Goal: Book appointment/travel/reservation

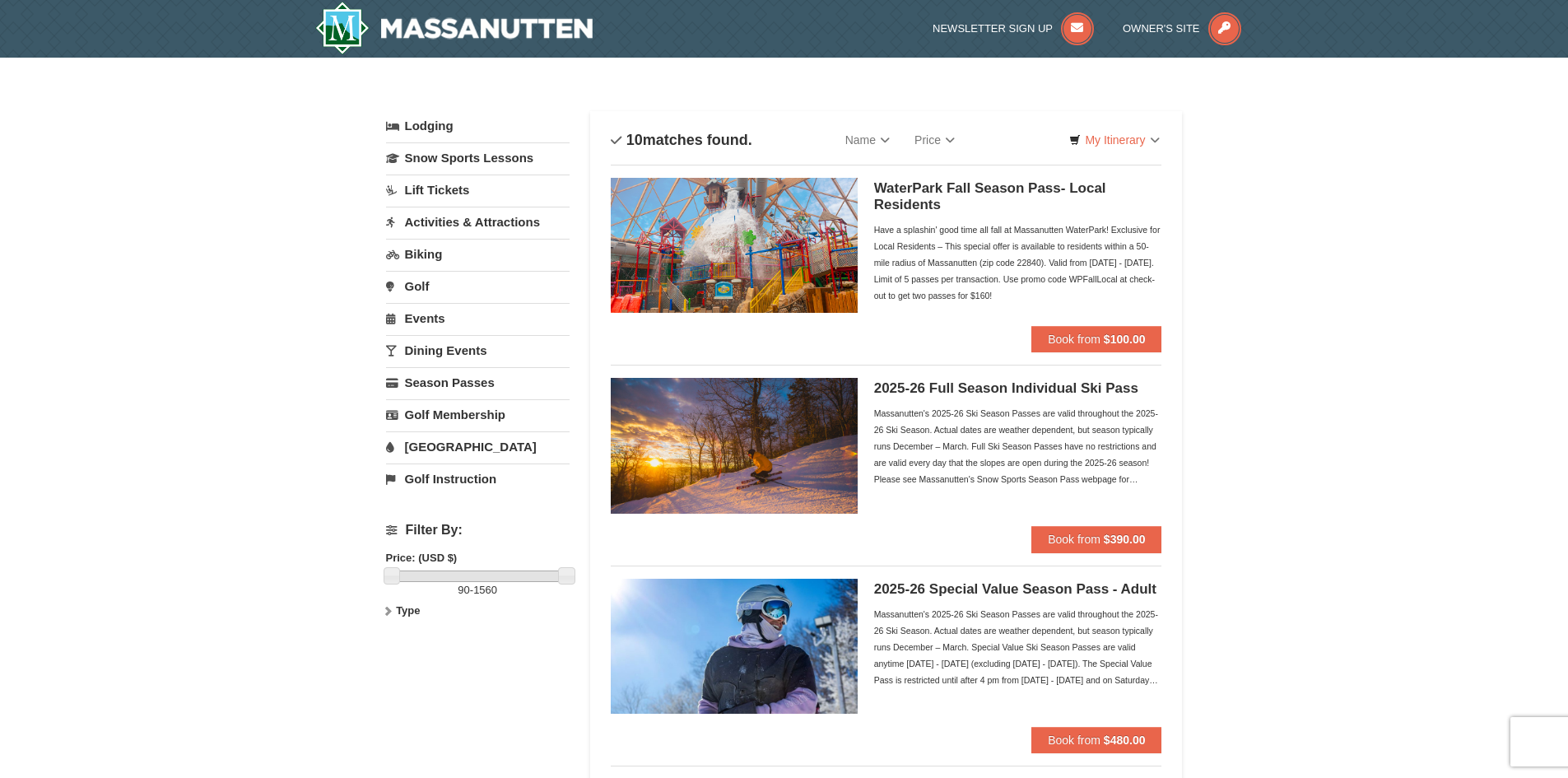
click at [436, 130] on link "Lodging" at bounding box center [478, 126] width 183 height 30
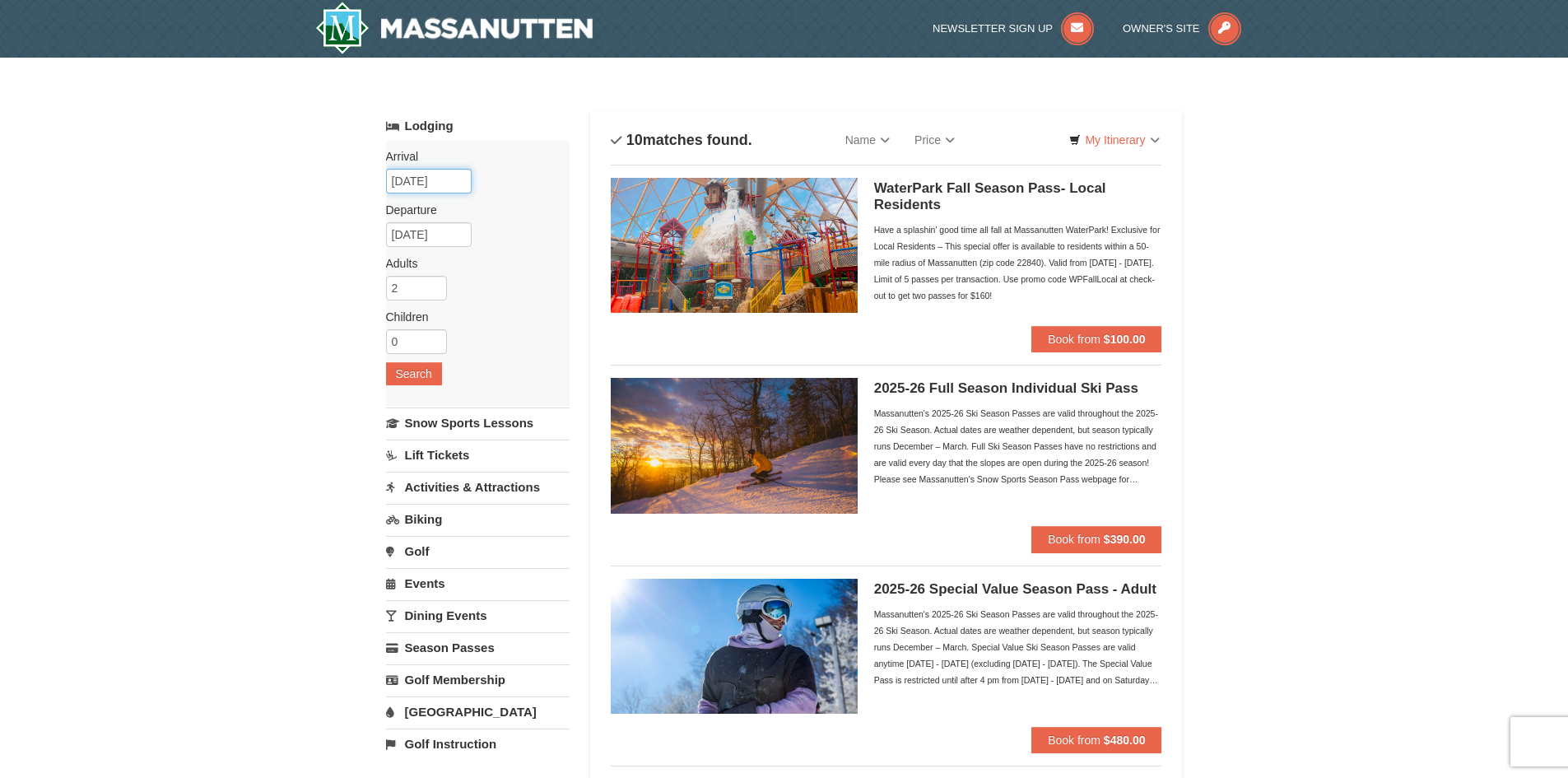
click at [424, 187] on input "09/11/2025" at bounding box center [428, 181] width 86 height 25
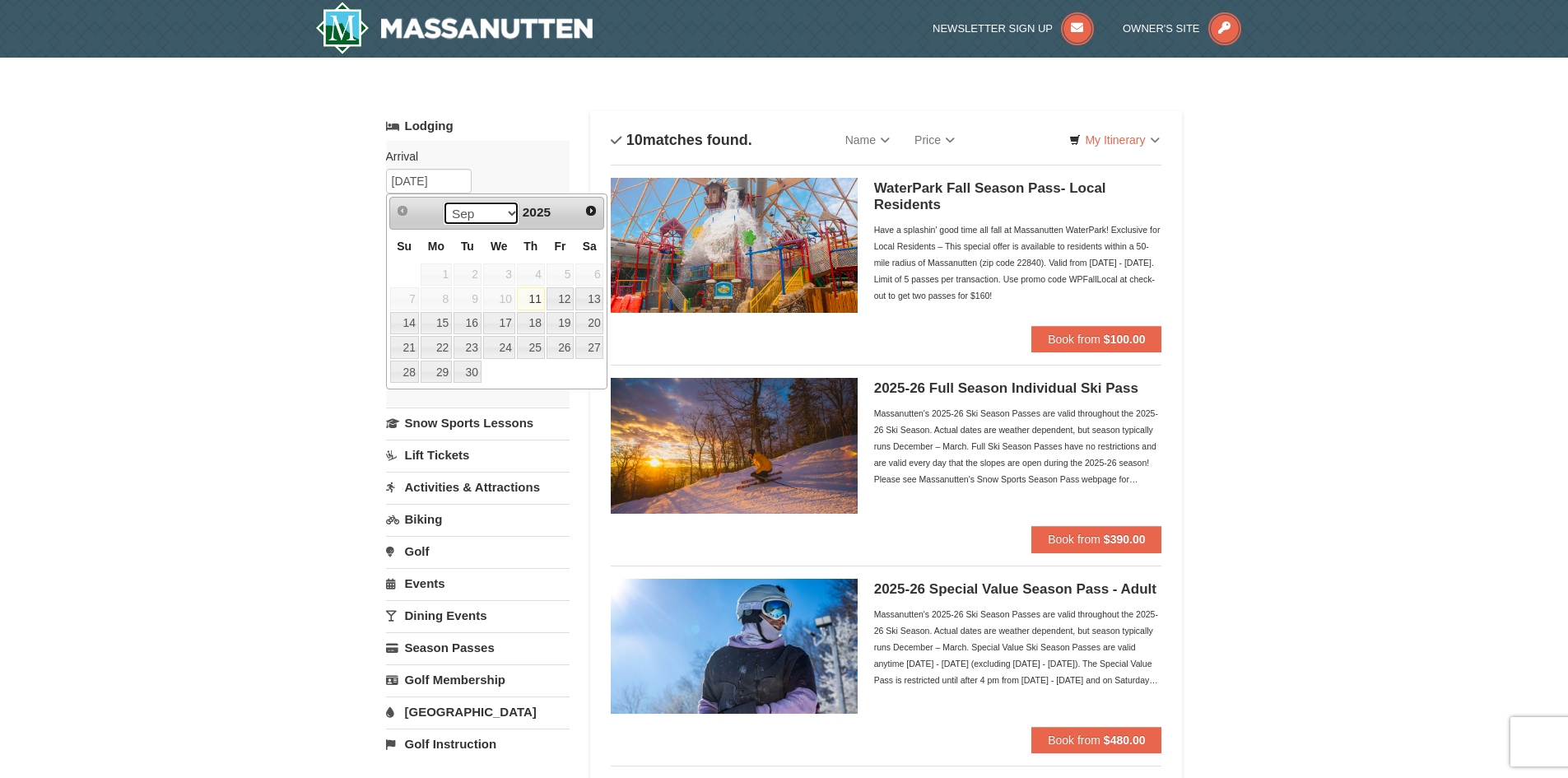
click at [509, 210] on select "Sep Oct Nov Dec" at bounding box center [481, 213] width 76 height 25
click at [566, 344] on link "26" at bounding box center [560, 347] width 28 height 23
type input "[DATE]"
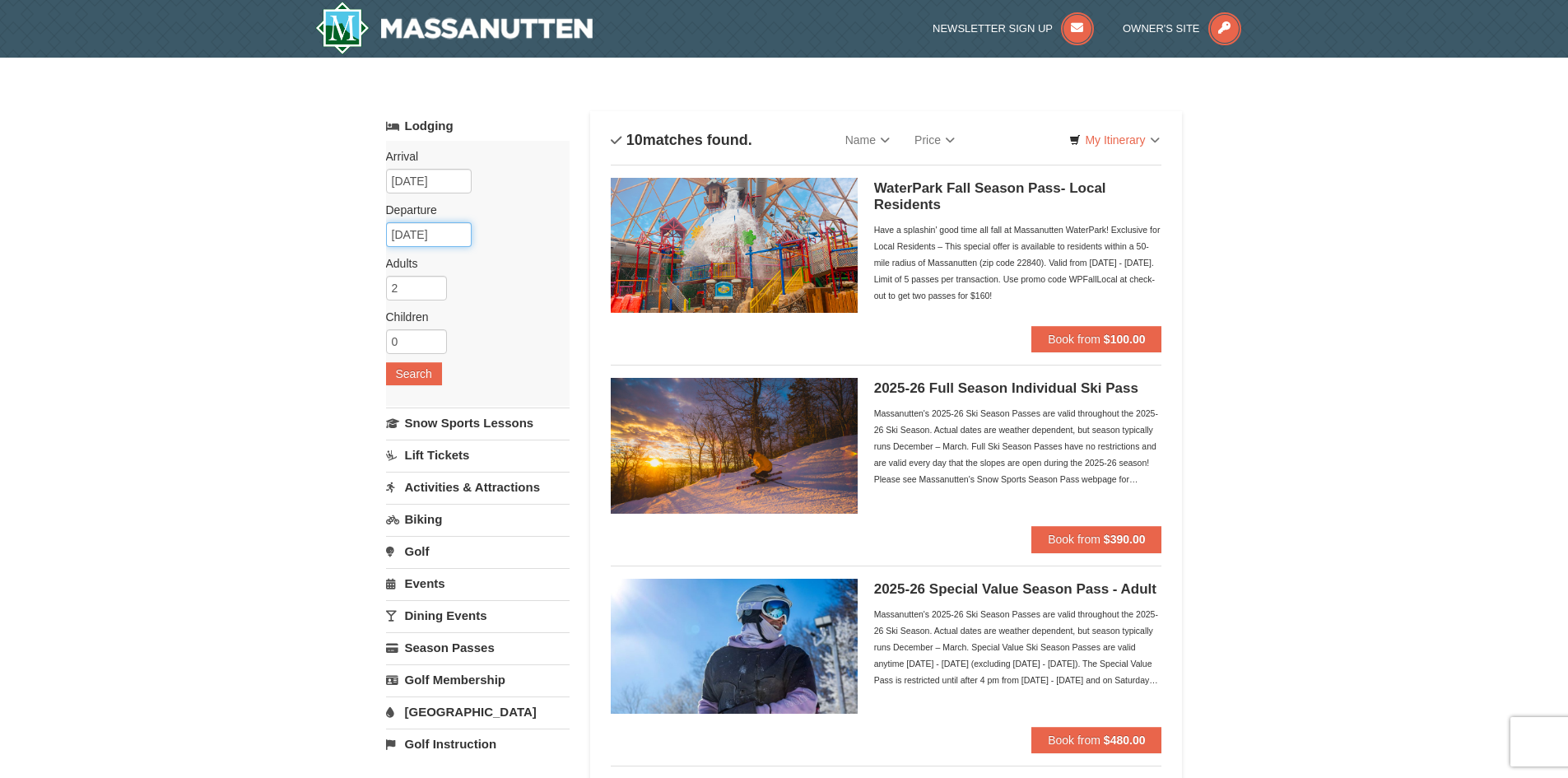
click at [430, 236] on input "12/27/2025" at bounding box center [428, 234] width 86 height 25
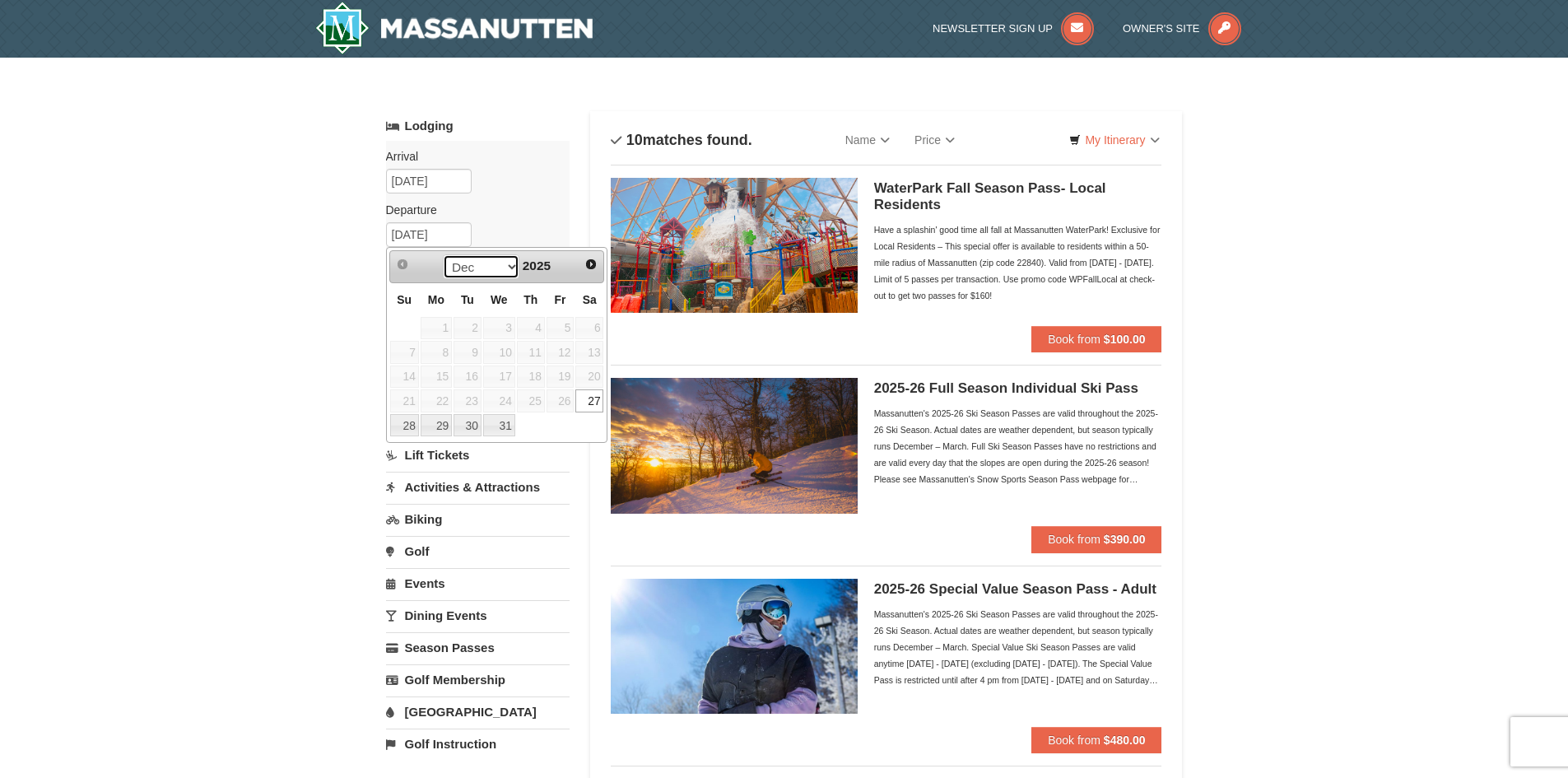
click at [503, 266] on select "Dec" at bounding box center [481, 266] width 76 height 25
click at [507, 265] on select "Dec" at bounding box center [481, 266] width 76 height 25
click at [591, 261] on span "Next" at bounding box center [591, 265] width 14 height 14
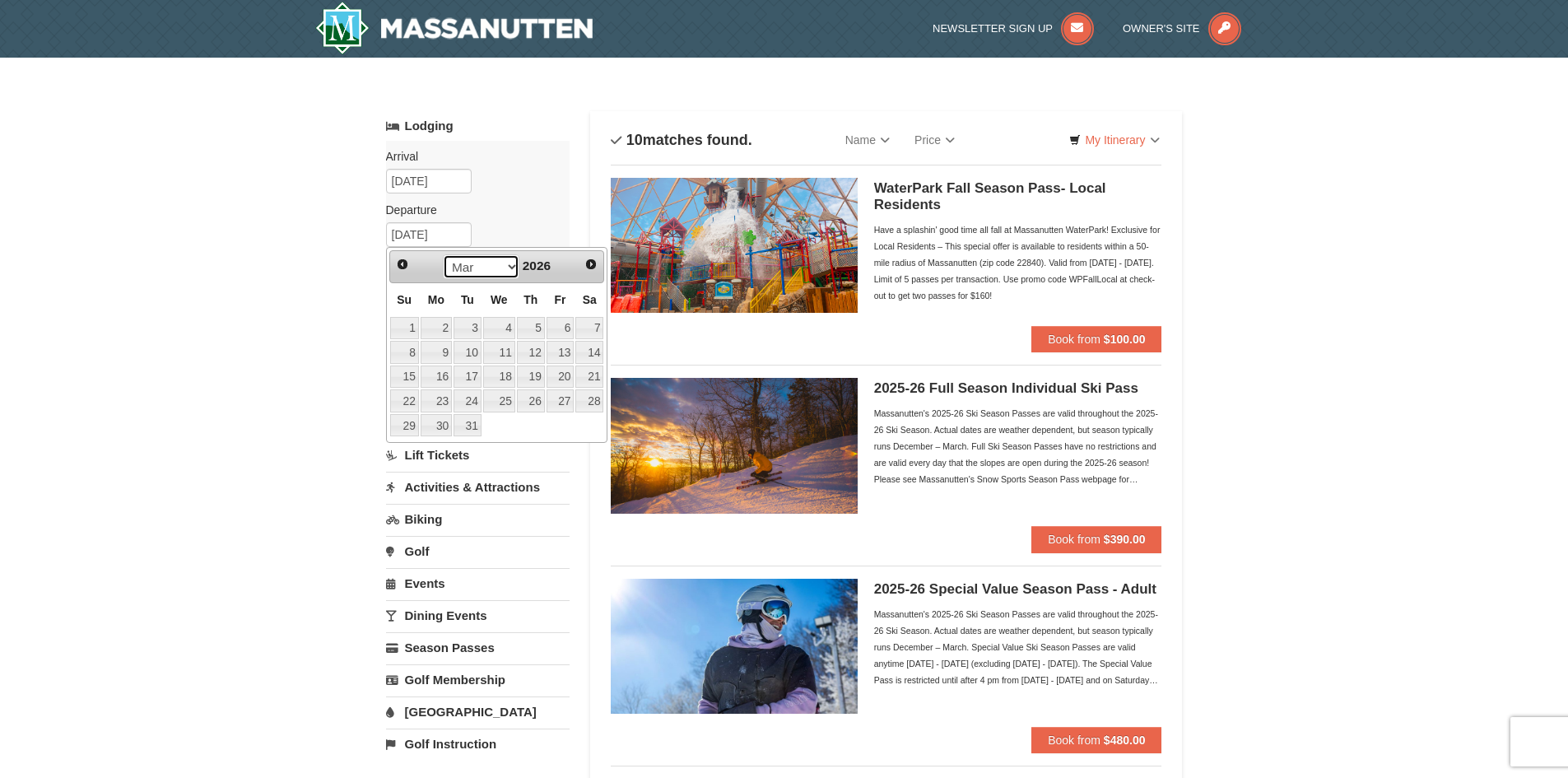
click at [509, 265] on select "Jan Feb Mar Apr May Jun Jul Aug Sep Oct Nov Dec" at bounding box center [481, 266] width 76 height 25
click at [475, 261] on select "Jan Feb Mar Apr May Jun Jul Aug Sep Oct Nov Dec" at bounding box center [481, 266] width 76 height 25
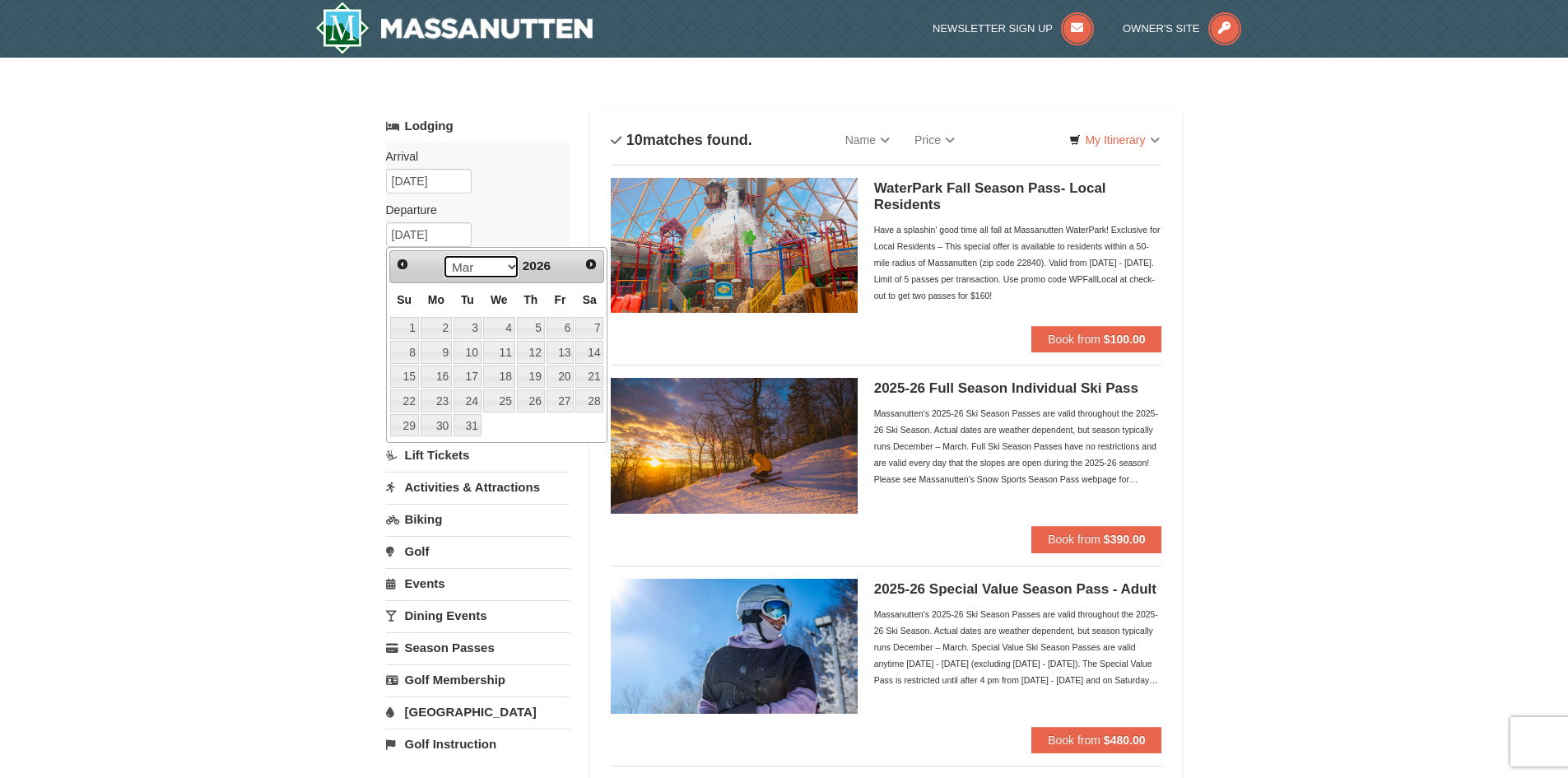
click at [475, 261] on select "Jan Feb Mar Apr May Jun Jul Aug Sep Oct Nov Dec" at bounding box center [481, 266] width 76 height 25
click at [591, 328] on link "3" at bounding box center [589, 327] width 28 height 23
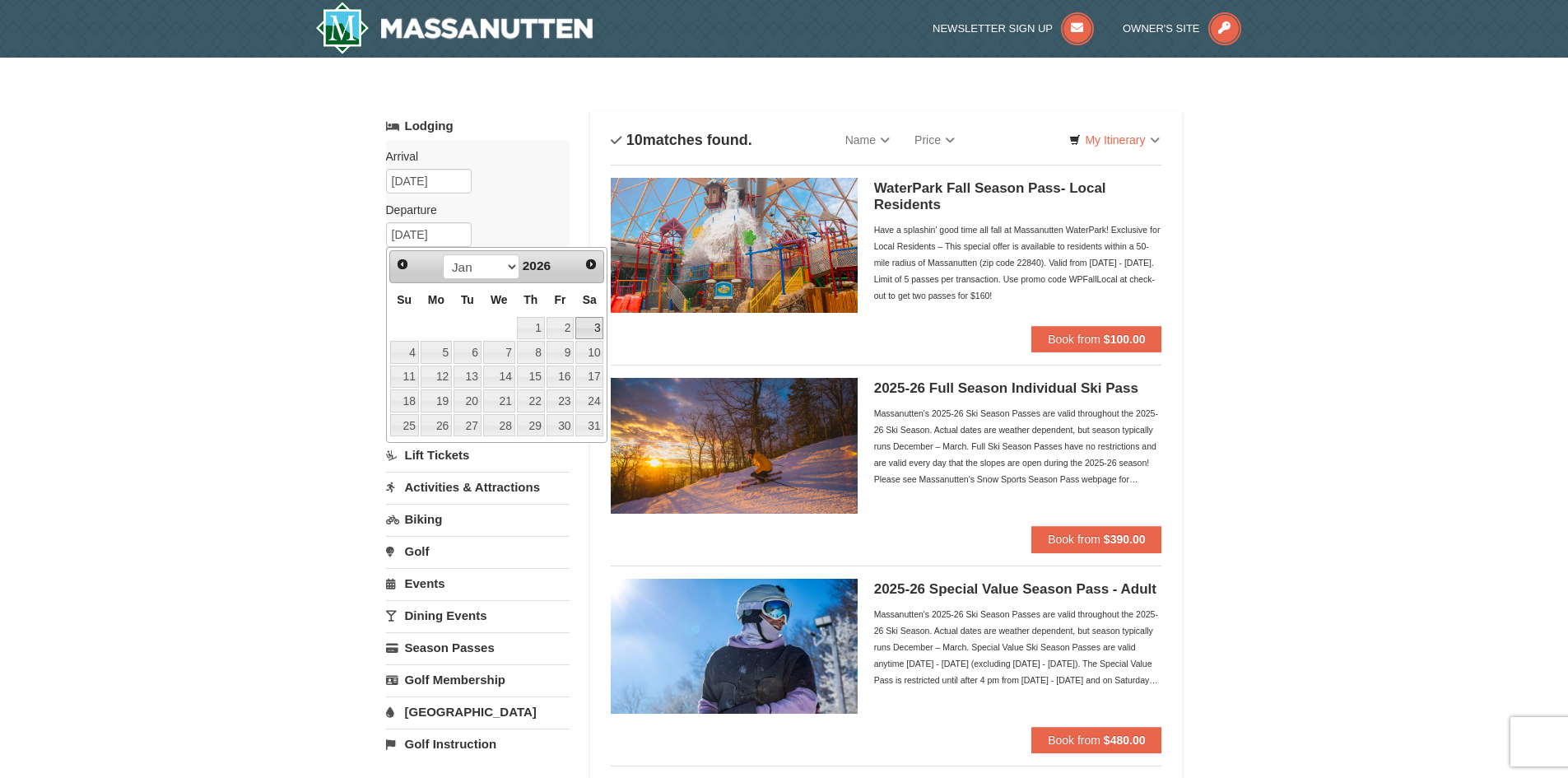
type input "01/03/2026"
click at [591, 328] on link "3" at bounding box center [589, 327] width 28 height 23
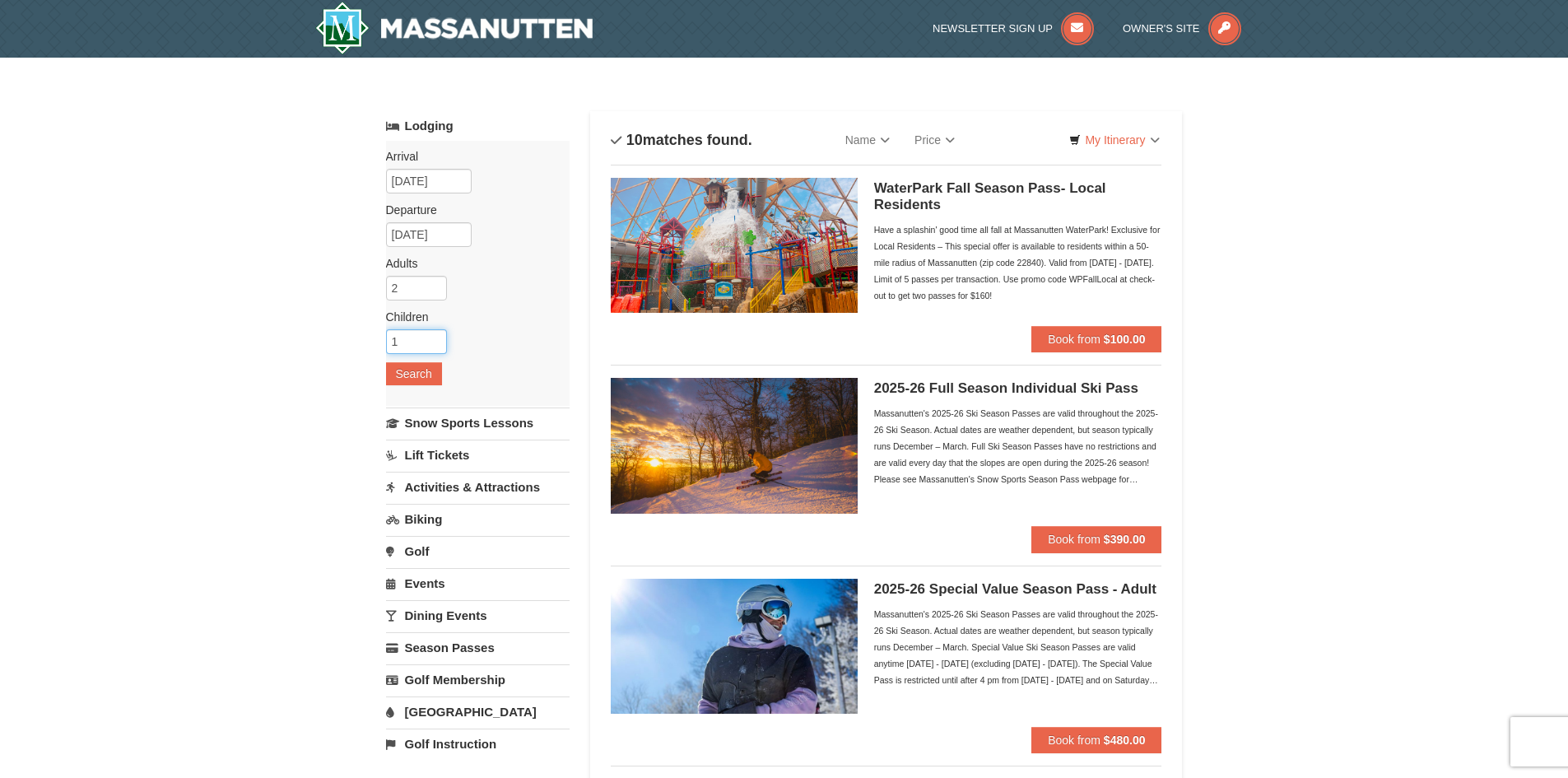
click at [428, 336] on input "1" at bounding box center [417, 341] width 61 height 25
type input "2"
click at [428, 336] on input "2" at bounding box center [417, 341] width 61 height 25
click at [411, 374] on button "Search" at bounding box center [414, 373] width 56 height 23
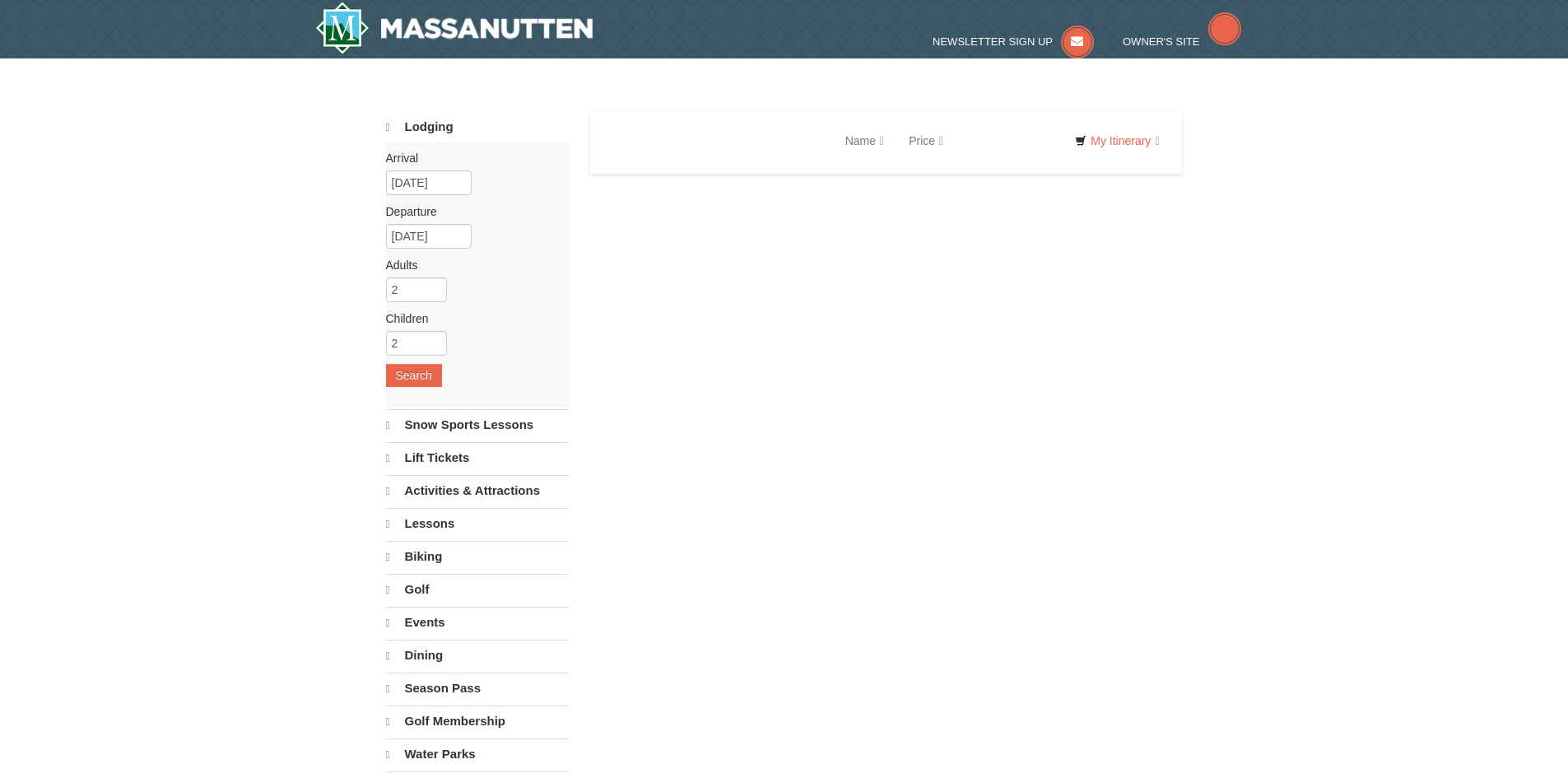
select select "9"
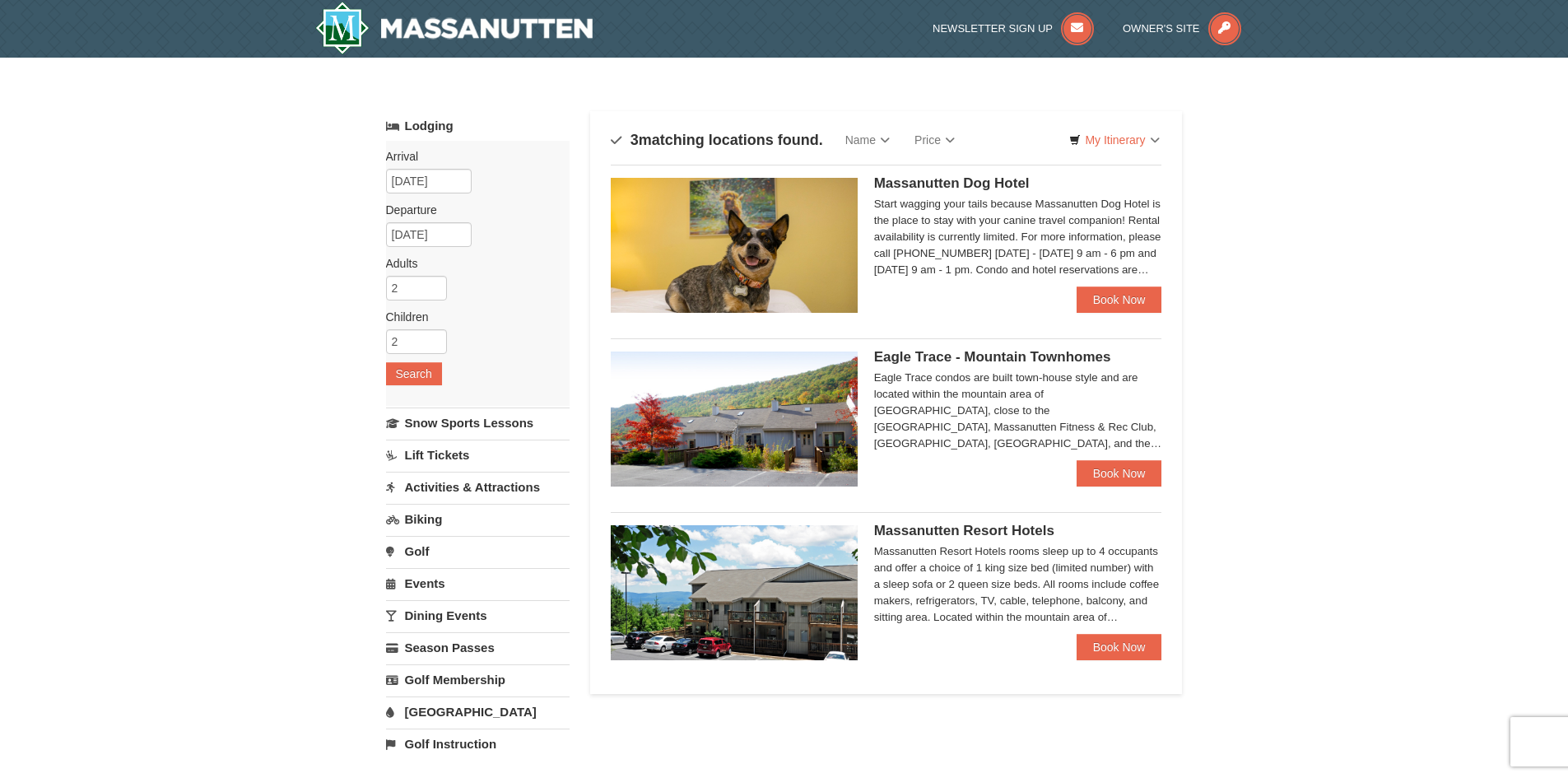
click at [944, 527] on span "Massanutten Resort Hotels" at bounding box center [964, 530] width 180 height 15
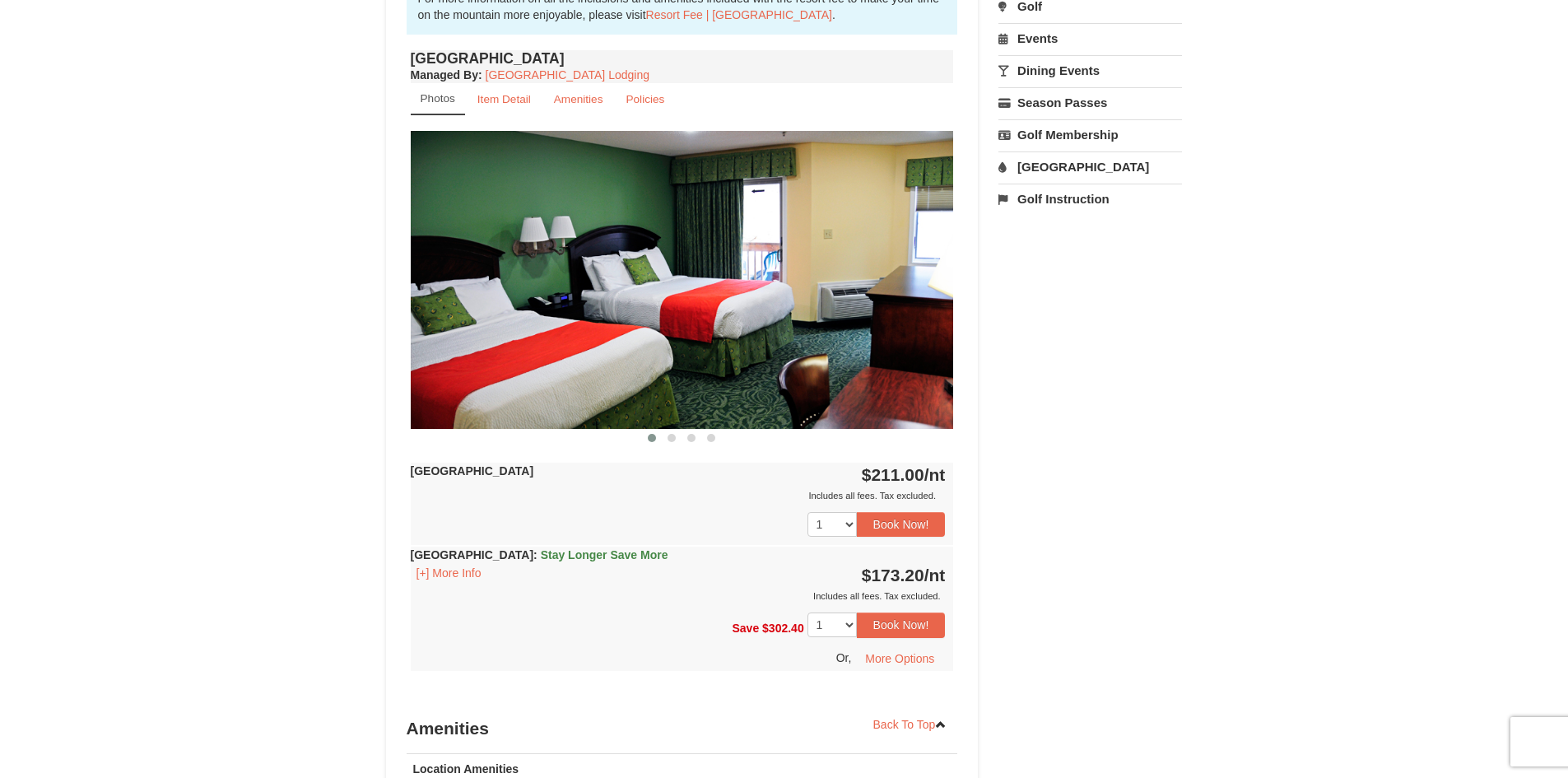
scroll to position [247, 0]
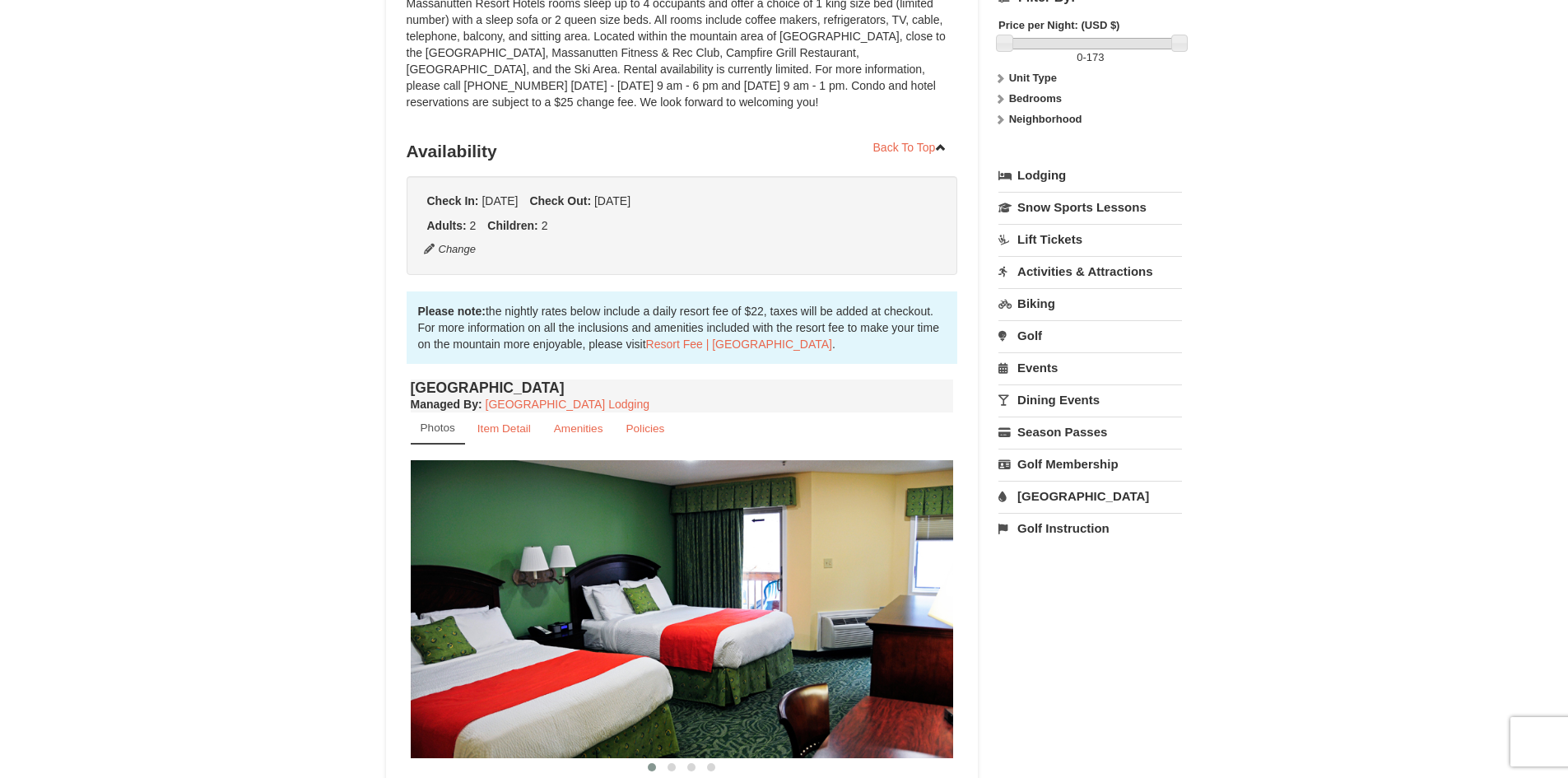
click at [864, 630] on img at bounding box center [682, 608] width 543 height 297
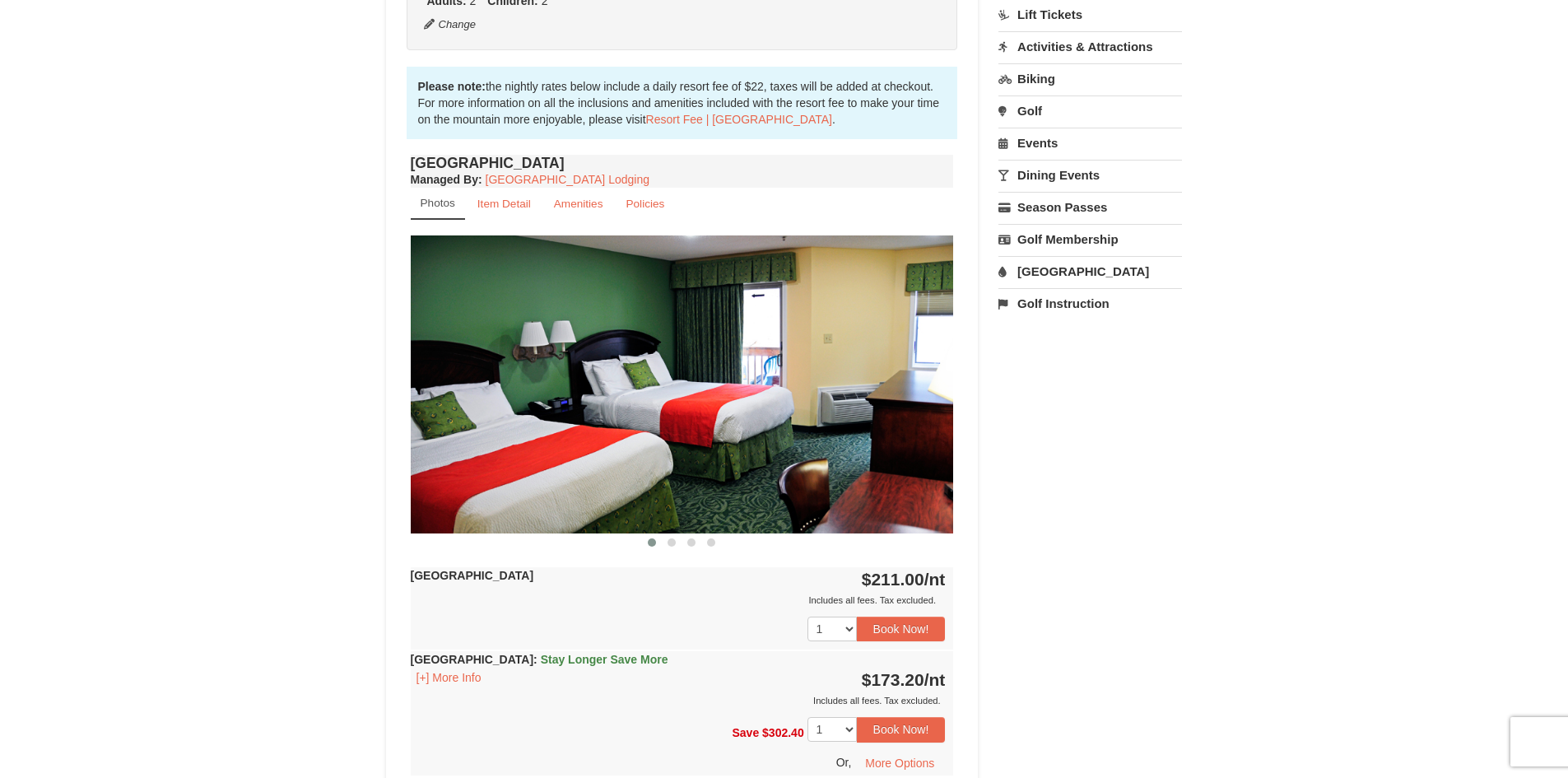
scroll to position [494, 0]
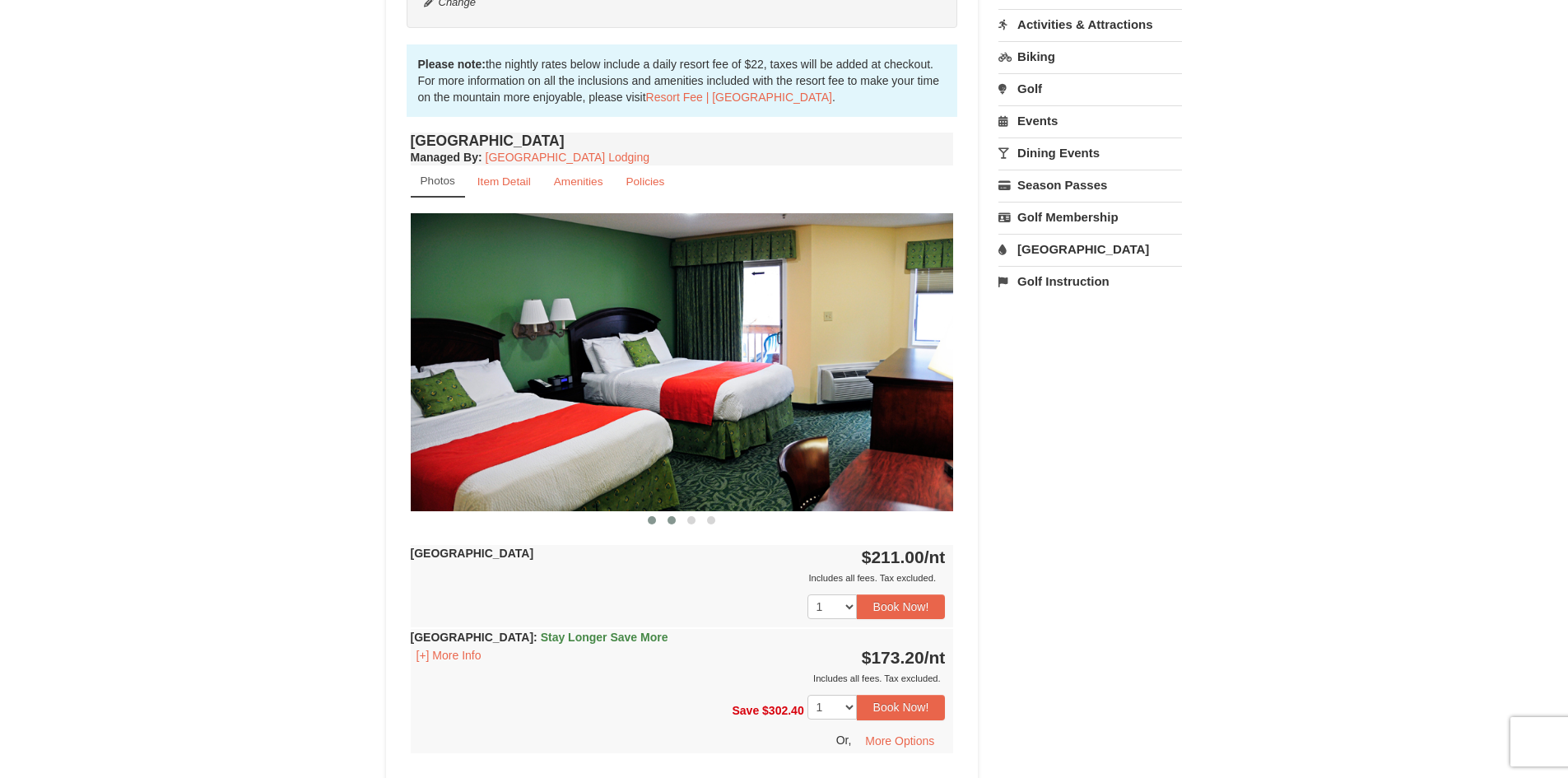
click at [675, 519] on span at bounding box center [672, 520] width 8 height 8
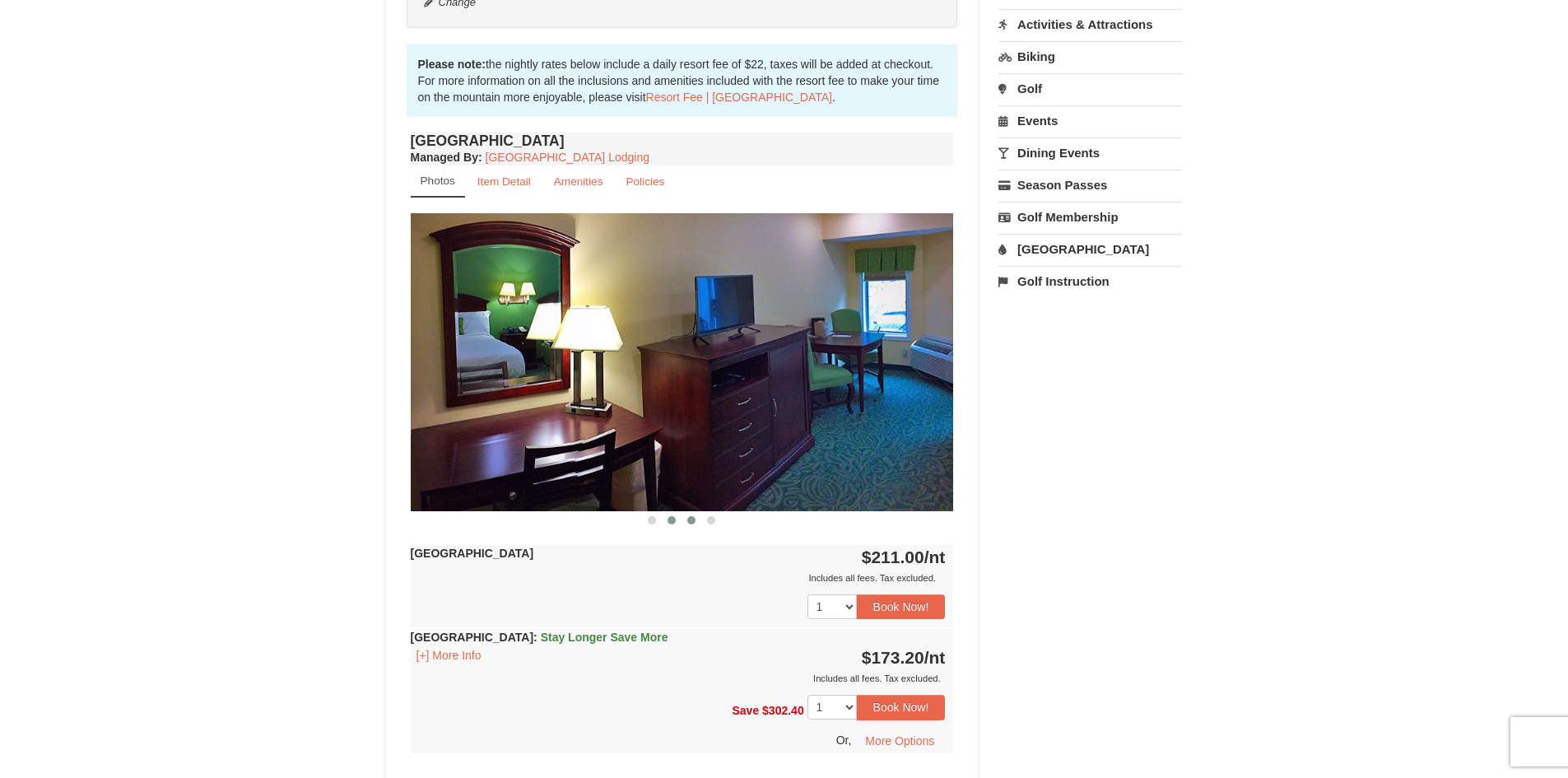
click at [693, 520] on span at bounding box center [692, 520] width 8 height 8
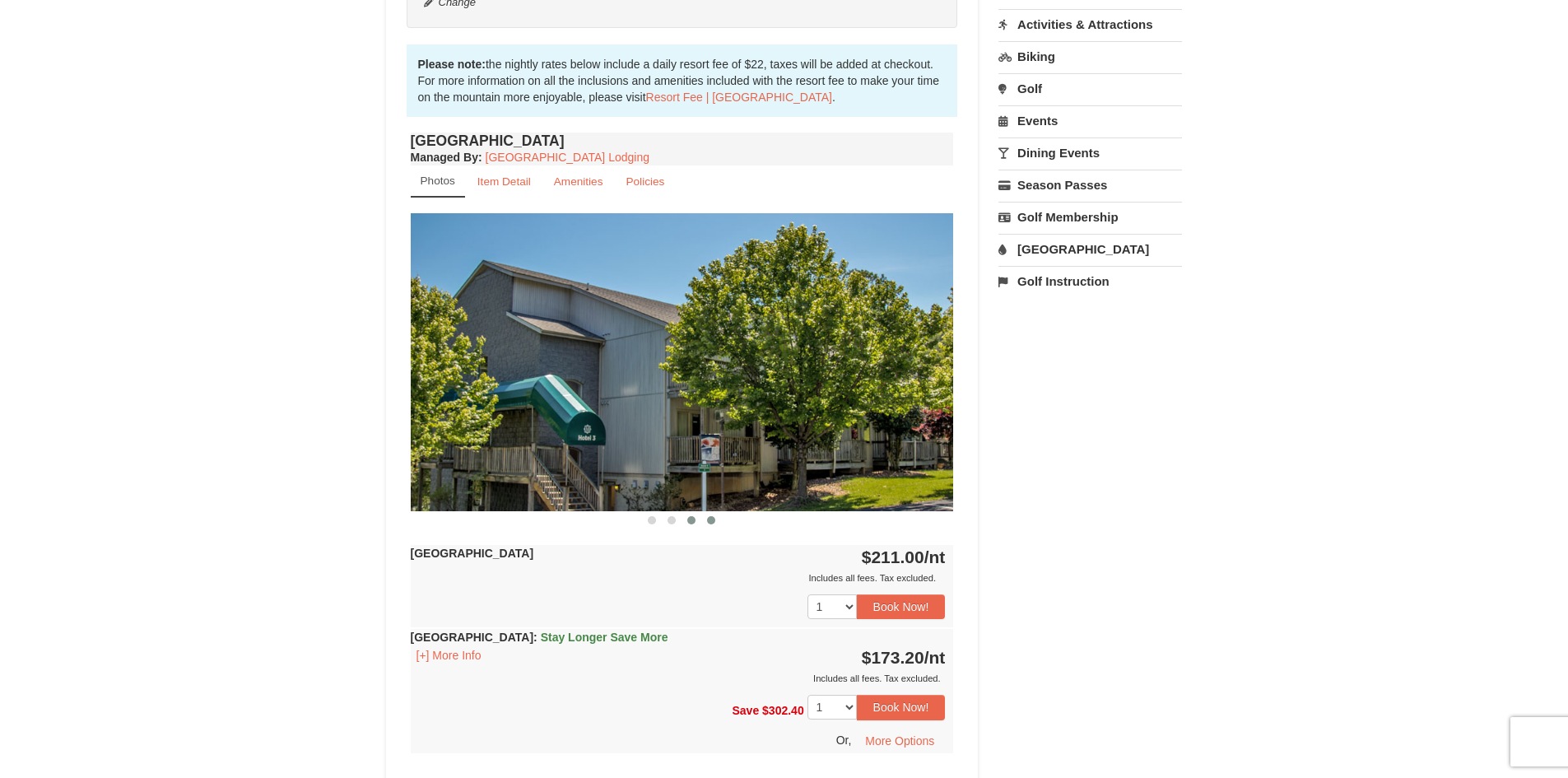
click at [711, 522] on span at bounding box center [711, 520] width 8 height 8
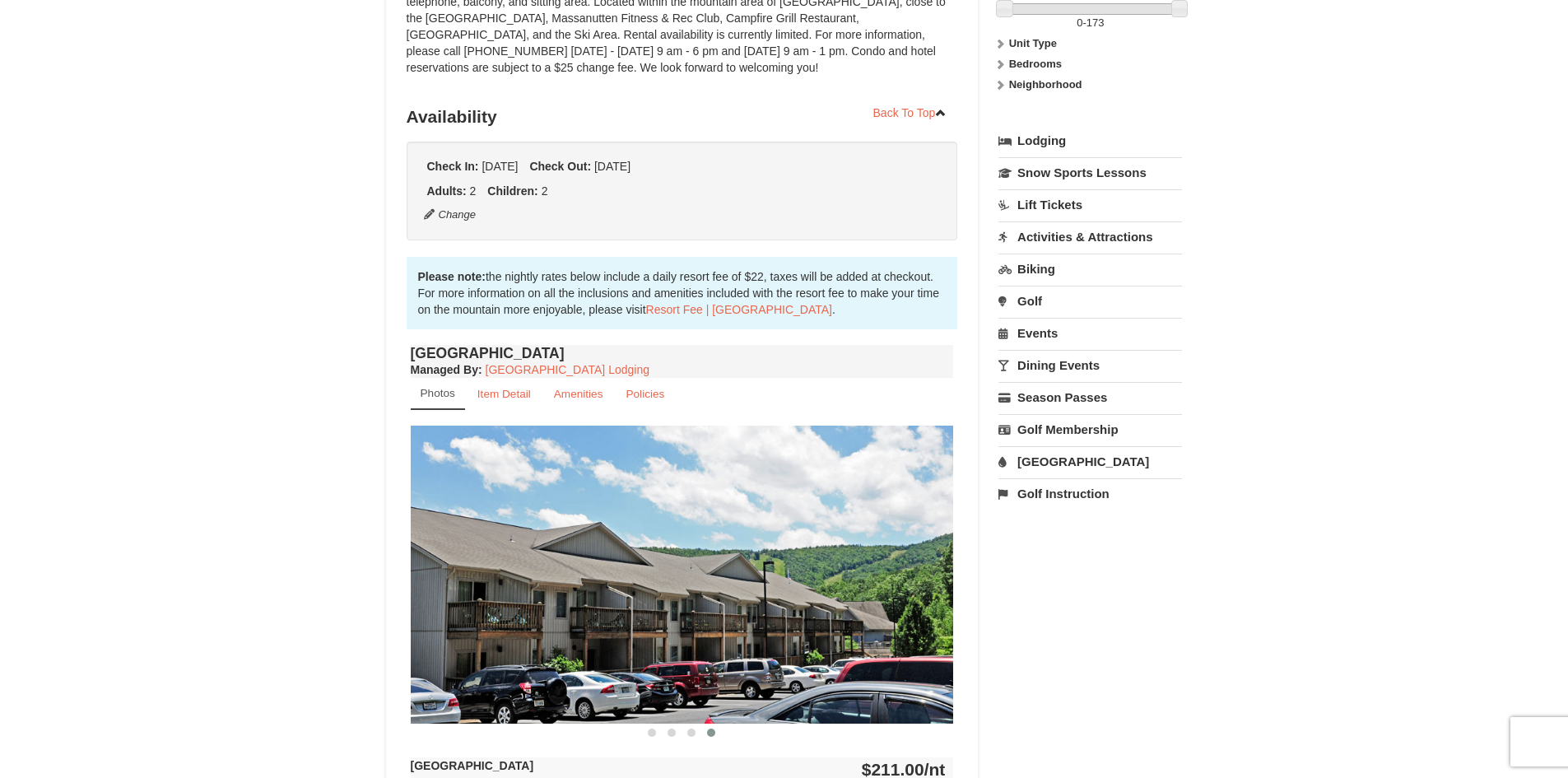
scroll to position [82, 0]
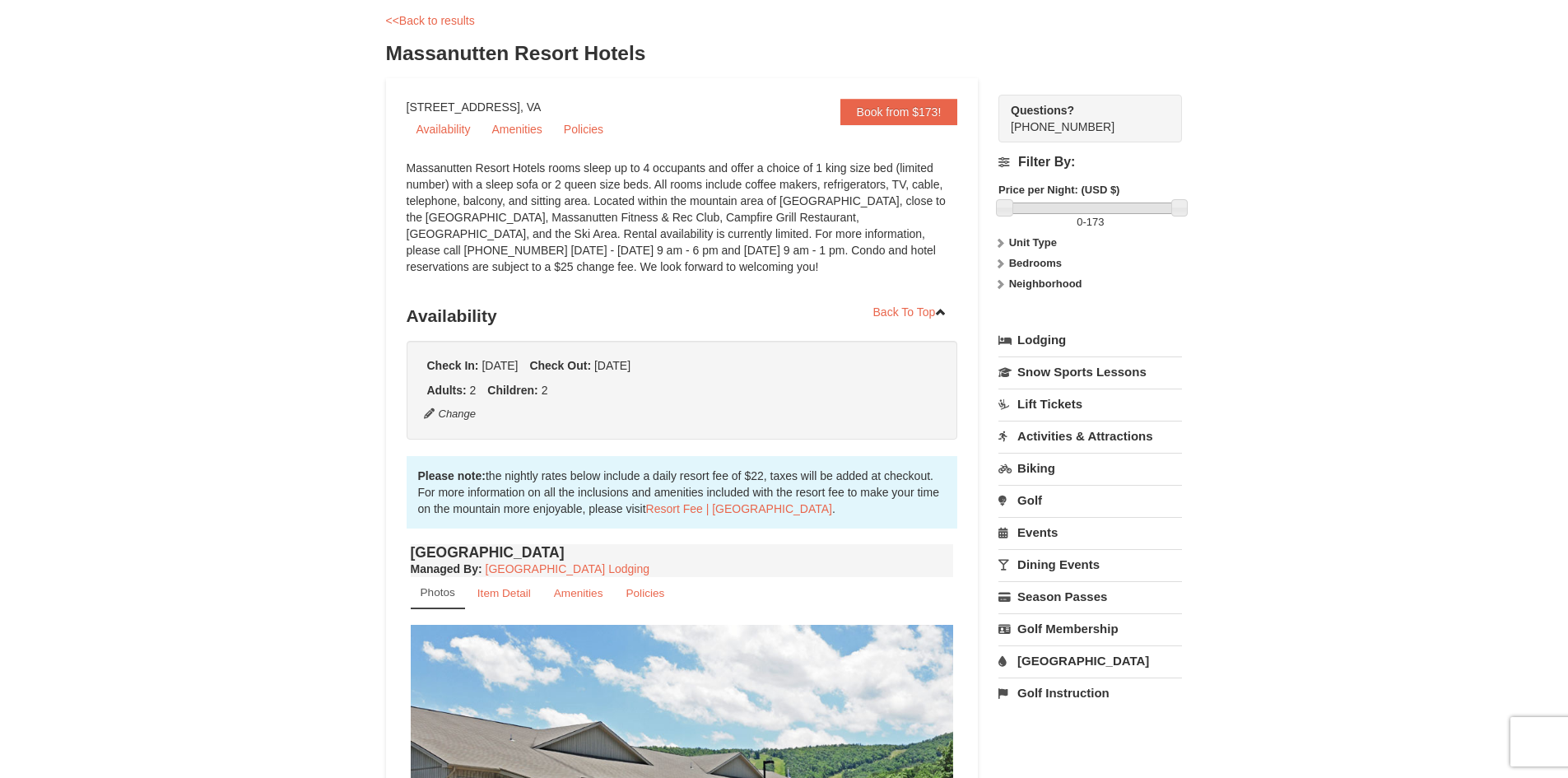
click at [1043, 660] on link "[GEOGRAPHIC_DATA]" at bounding box center [1090, 661] width 183 height 31
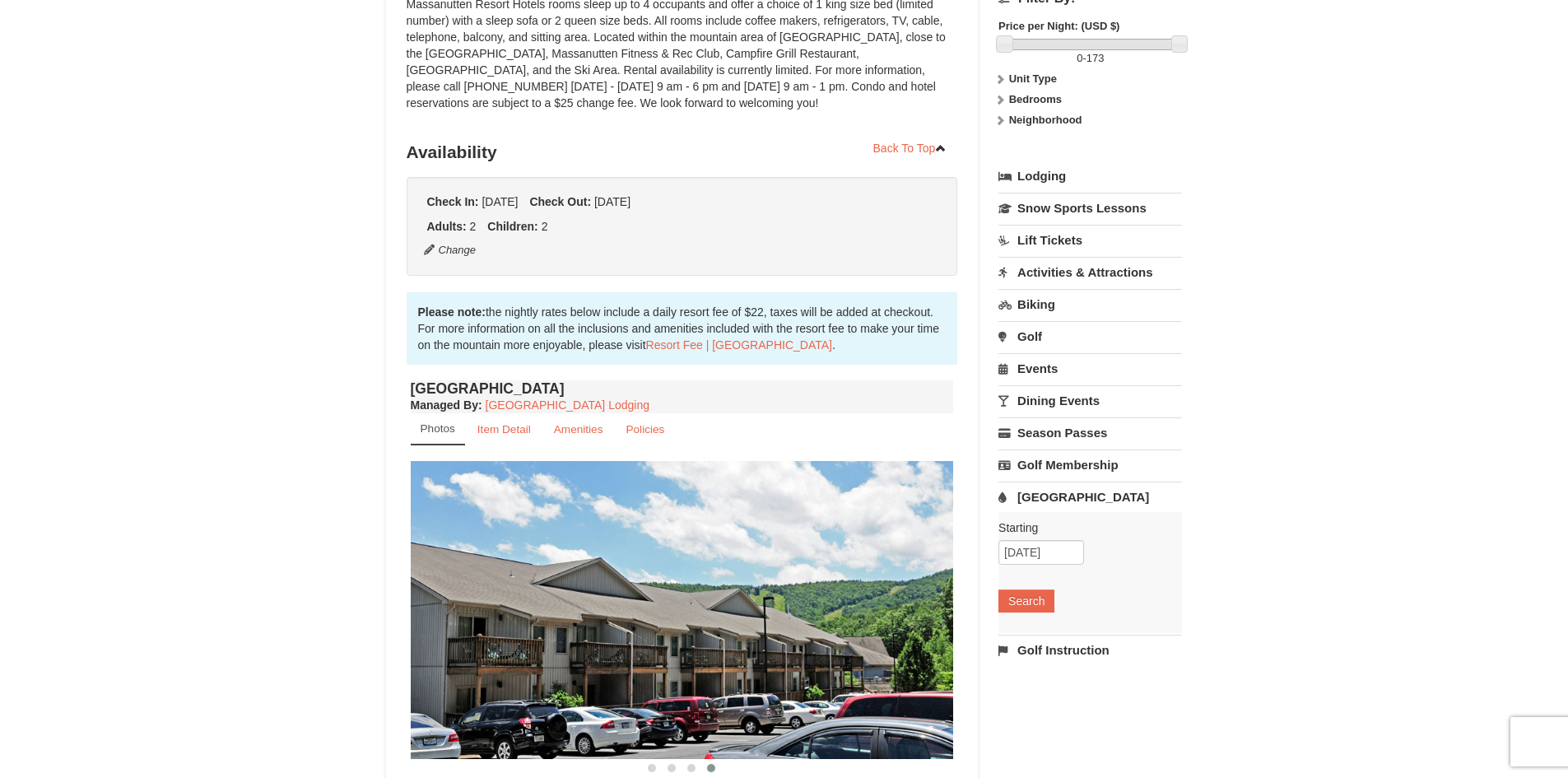
scroll to position [247, 0]
click at [1033, 609] on button "Search" at bounding box center [1027, 600] width 56 height 23
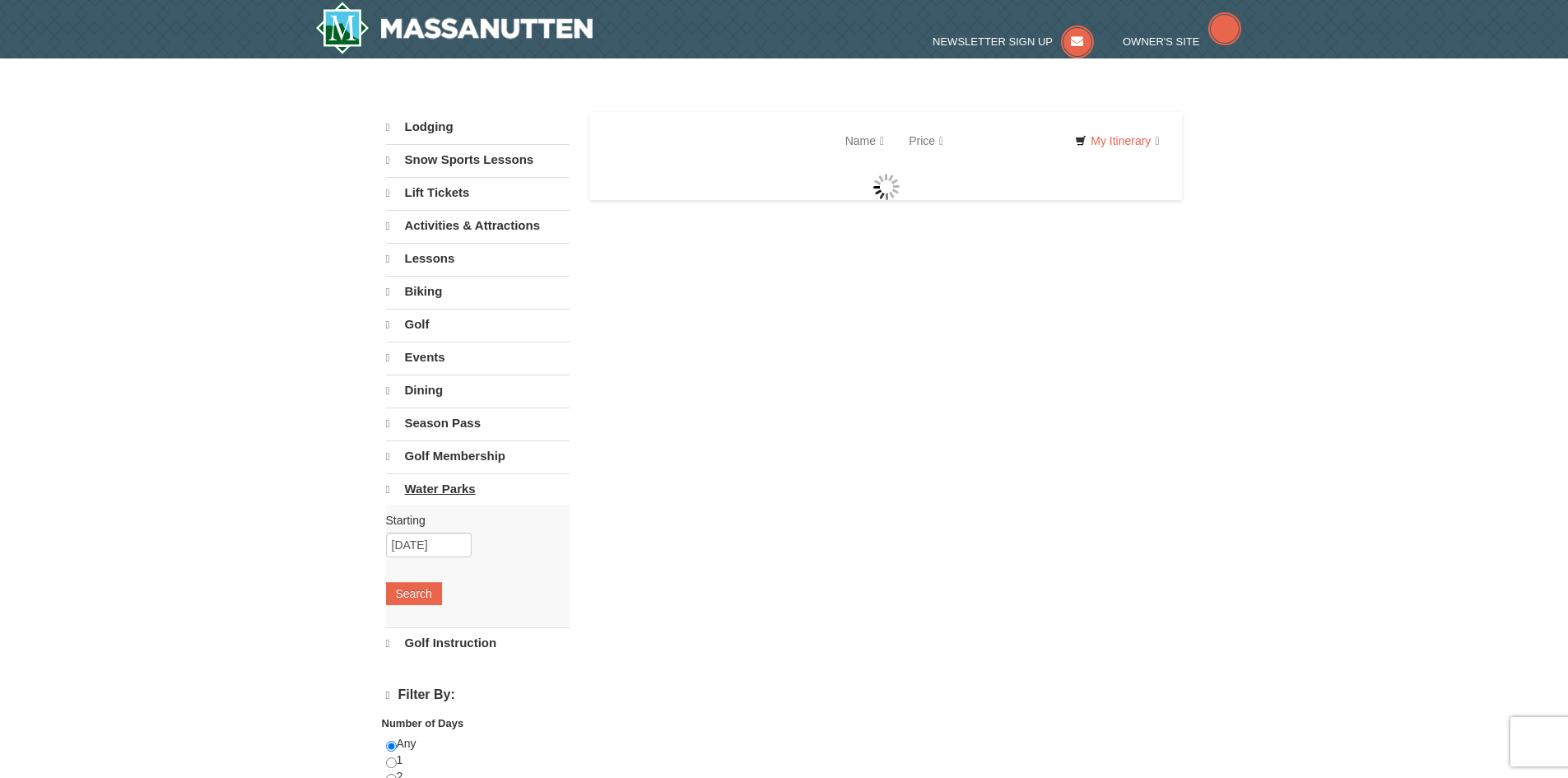
select select "9"
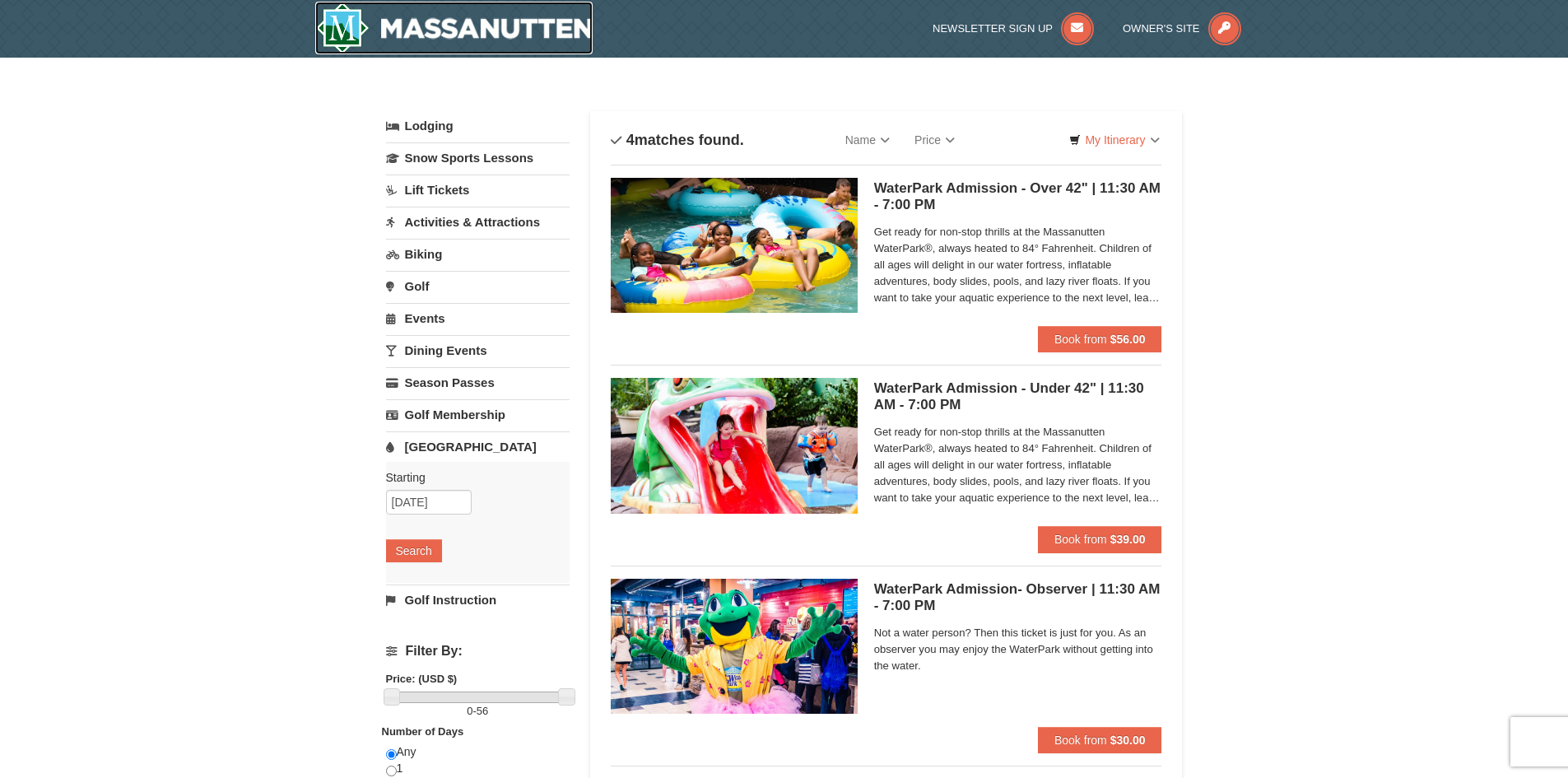
click at [430, 31] on img at bounding box center [455, 28] width 278 height 53
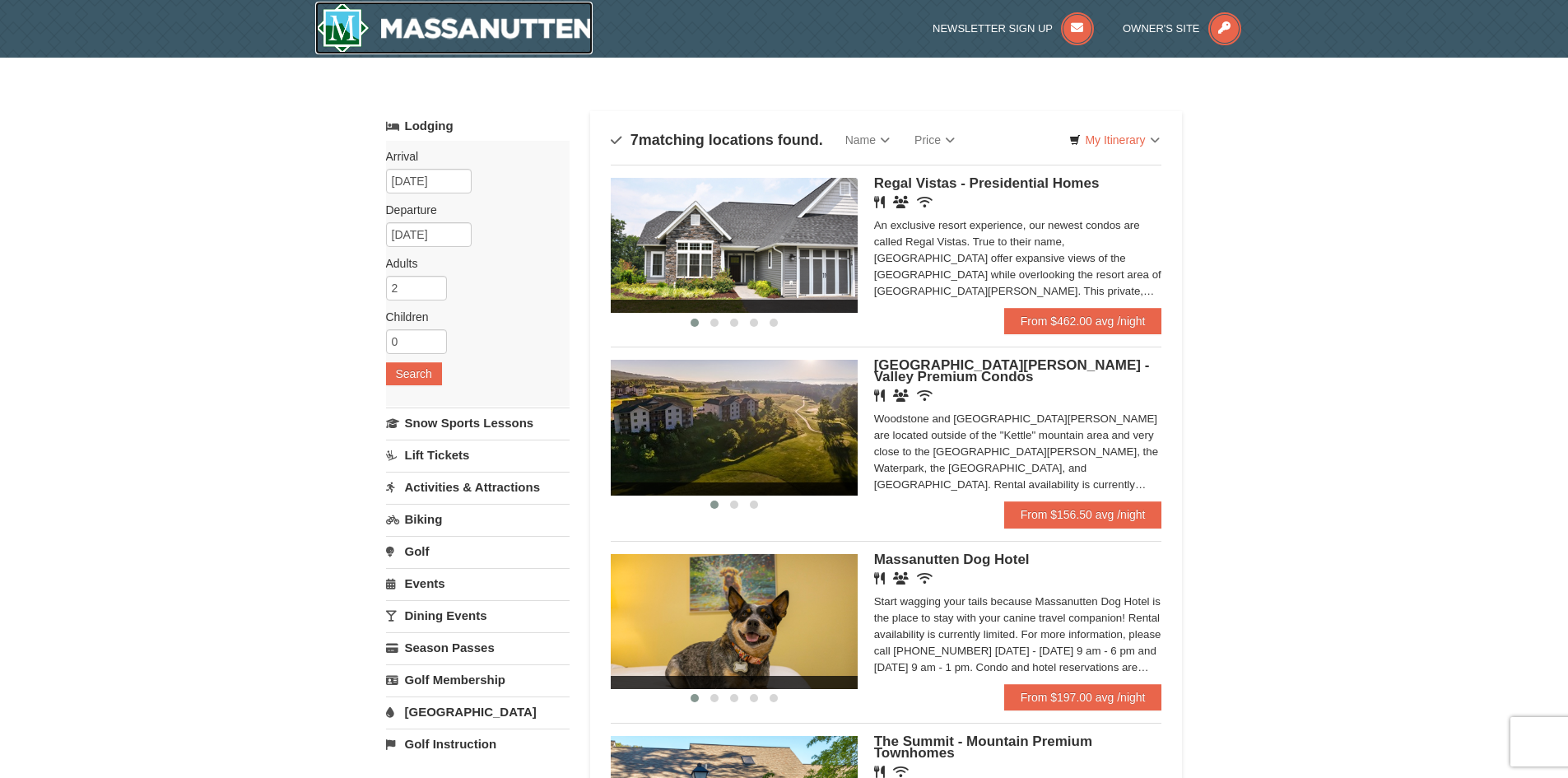
click at [462, 36] on img at bounding box center [455, 28] width 278 height 53
